Goal: Transaction & Acquisition: Purchase product/service

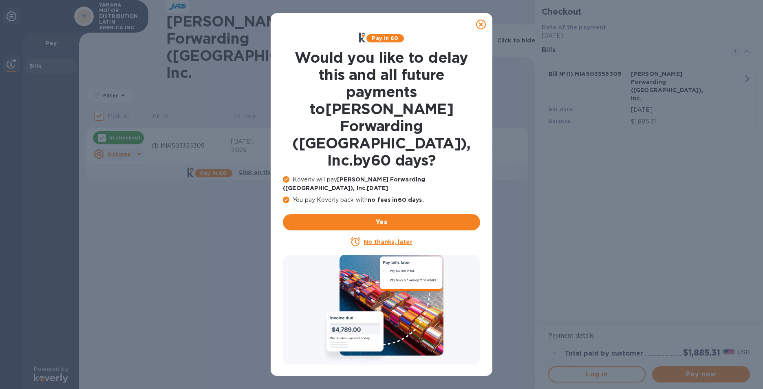
click at [369, 238] on u "No thanks, later" at bounding box center [387, 241] width 48 height 7
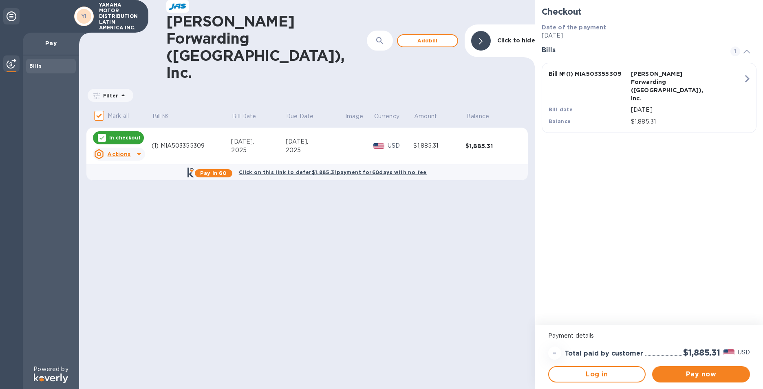
click at [304, 330] on div "[PERSON_NAME] Forwarding ([GEOGRAPHIC_DATA]), Inc. ​ Add [PERSON_NAME] to hide …" at bounding box center [307, 194] width 456 height 389
click at [160, 233] on div "[PERSON_NAME] Forwarding ([GEOGRAPHIC_DATA]), Inc. ​ Add [PERSON_NAME] to hide …" at bounding box center [307, 194] width 456 height 389
click at [716, 375] on span "Pay now" at bounding box center [700, 374] width 85 height 10
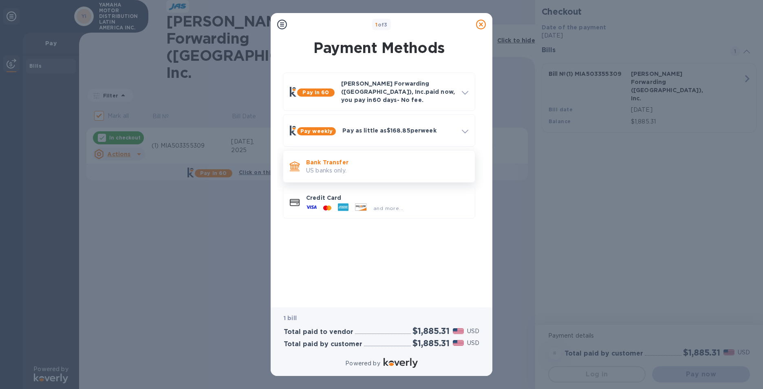
click at [321, 166] on p "US banks only." at bounding box center [387, 170] width 162 height 9
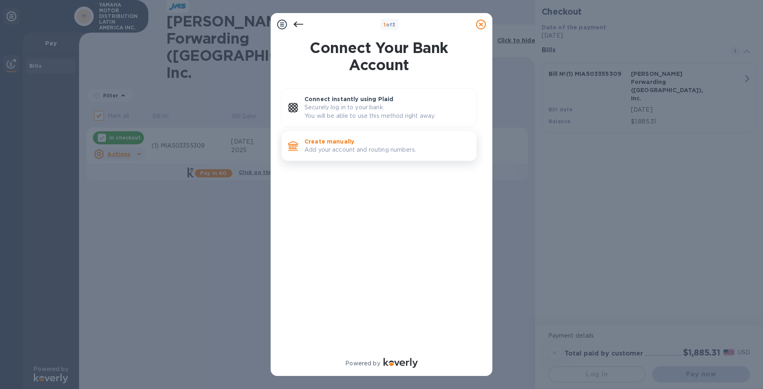
click at [325, 141] on p "Create manually" at bounding box center [386, 141] width 165 height 8
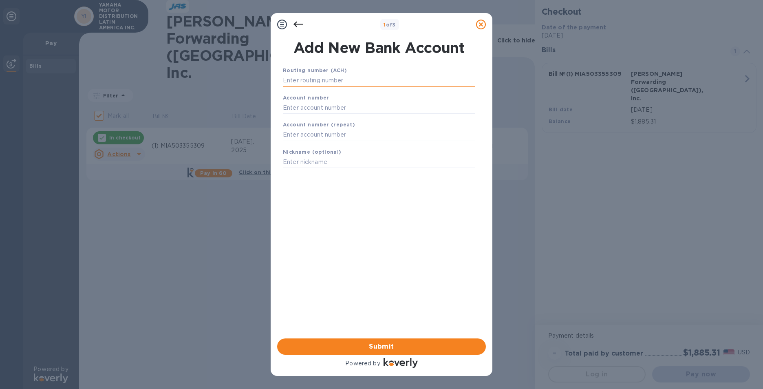
click at [310, 80] on input "text" at bounding box center [379, 81] width 192 height 12
click at [310, 81] on input "text" at bounding box center [379, 81] width 192 height 12
type input "3"
click at [307, 132] on input "text" at bounding box center [379, 135] width 192 height 12
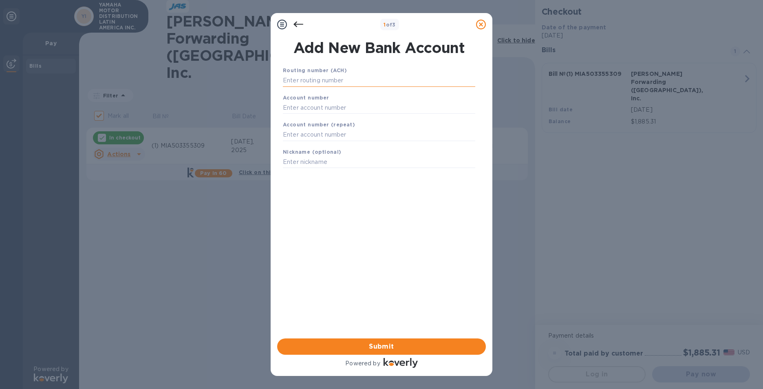
click at [287, 78] on input "text" at bounding box center [379, 81] width 192 height 12
click at [288, 78] on input "text" at bounding box center [379, 81] width 192 height 12
click at [295, 82] on input "266086554" at bounding box center [379, 81] width 192 height 12
click at [304, 80] on input "266086554" at bounding box center [379, 81] width 192 height 12
type input "266086554"
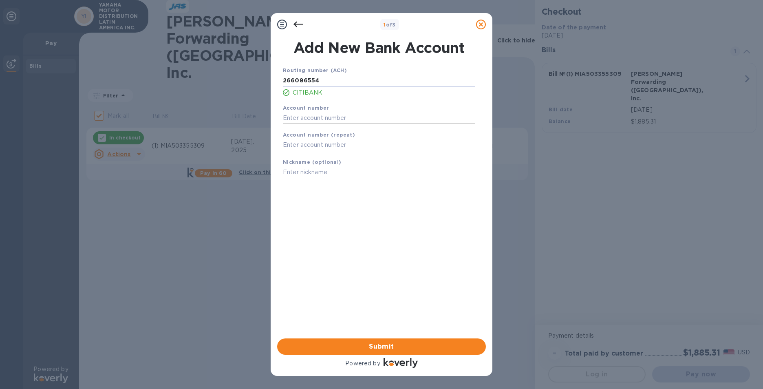
click at [328, 115] on input "text" at bounding box center [379, 118] width 192 height 12
click at [328, 115] on input "3200608700" at bounding box center [379, 118] width 192 height 12
type input "3200608700"
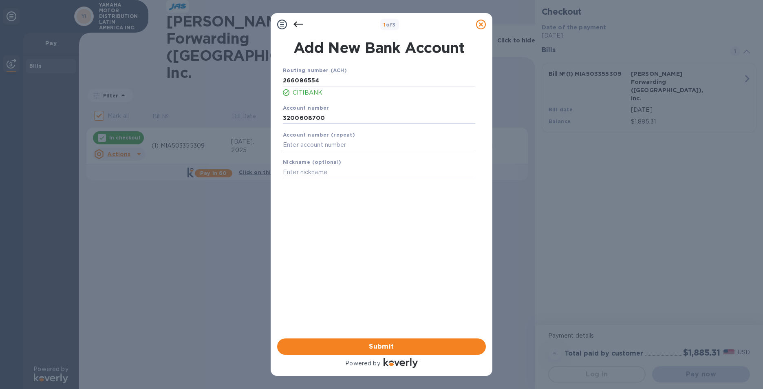
click at [329, 146] on input "text" at bounding box center [379, 145] width 192 height 12
click at [330, 146] on input "3200608700" at bounding box center [379, 145] width 192 height 12
click at [331, 146] on input "3200608700" at bounding box center [379, 145] width 192 height 12
type input "3200608700"
click at [381, 347] on span "Submit" at bounding box center [382, 346] width 196 height 10
